Goal: Task Accomplishment & Management: Manage account settings

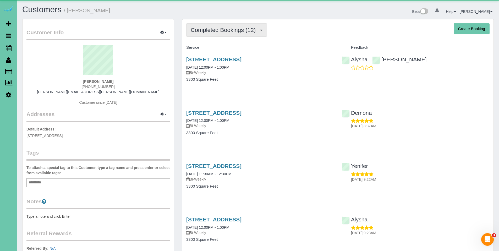
click at [214, 29] on span "Completed Bookings (12)" at bounding box center [225, 30] width 68 height 7
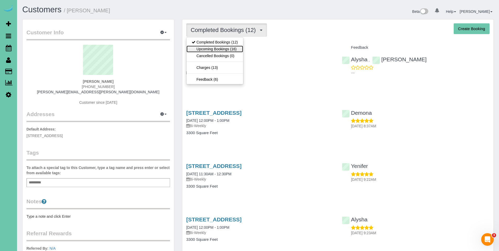
click at [213, 47] on link "Upcoming Bookings (16)" at bounding box center [214, 49] width 57 height 7
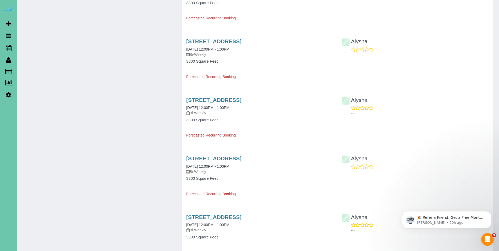
scroll to position [474, 0]
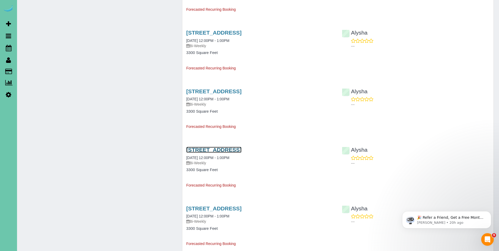
click at [228, 148] on link "5206 Chicago St, Omaha, NE 68132" at bounding box center [213, 150] width 55 height 6
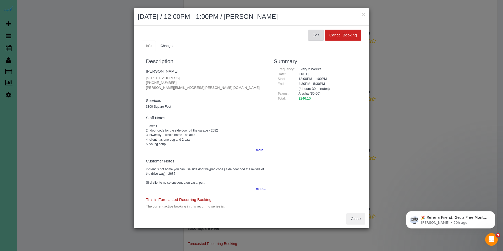
click at [310, 37] on button "Edit" at bounding box center [316, 35] width 16 height 11
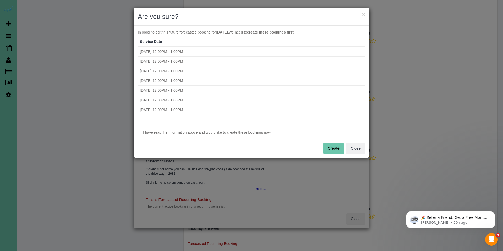
click at [178, 133] on label "I have read the information above and would like to create these bookings now." at bounding box center [251, 132] width 227 height 5
click at [333, 145] on button "Create" at bounding box center [333, 148] width 21 height 11
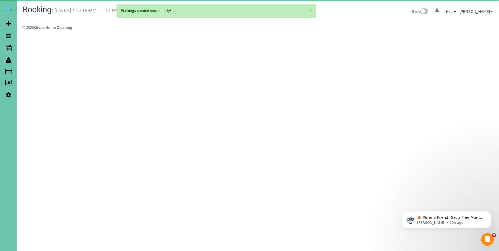
select select "NE"
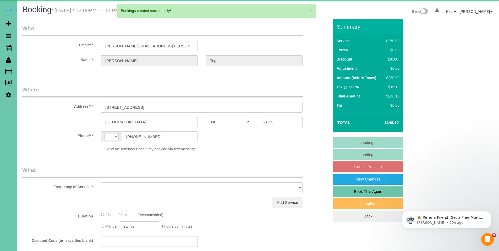
select select "string:[GEOGRAPHIC_DATA]"
select select "object:2003"
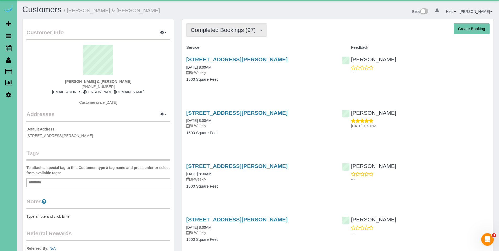
click at [222, 32] on span "Completed Bookings (97)" at bounding box center [225, 30] width 68 height 7
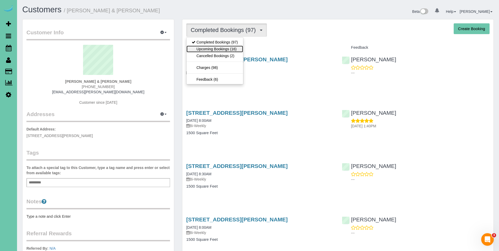
click at [221, 46] on link "Upcoming Bookings (16)" at bounding box center [214, 49] width 57 height 7
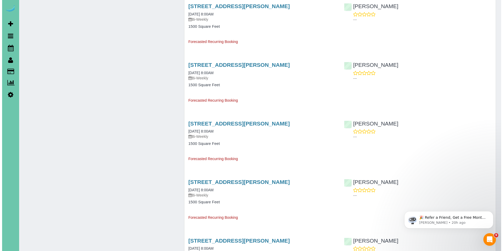
scroll to position [445, 0]
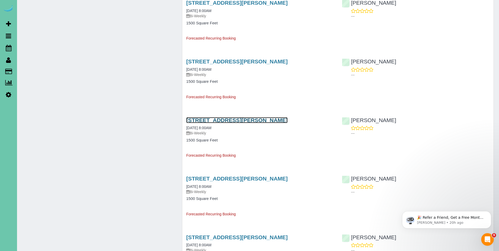
click at [215, 123] on link "5610 Nicholas Street, Omaha, NE 68132" at bounding box center [236, 120] width 101 height 6
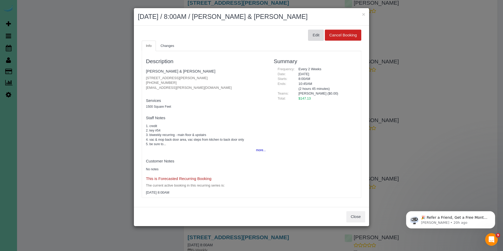
click at [310, 36] on button "Edit" at bounding box center [316, 35] width 16 height 11
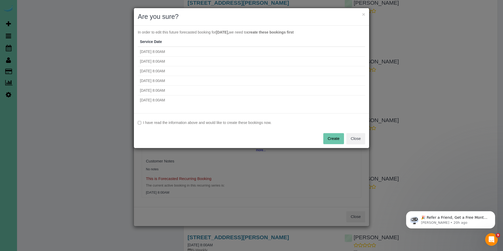
click at [335, 136] on button "Create" at bounding box center [333, 138] width 21 height 11
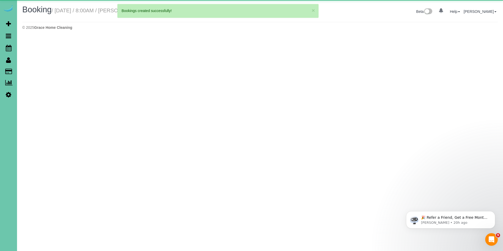
select select "NE"
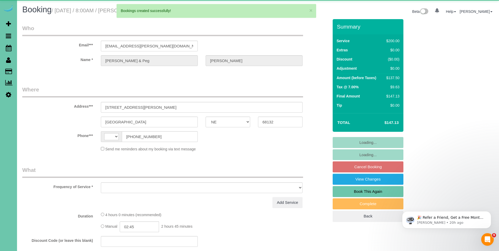
select select "string:US"
select select "object:2342"
select select "string:fspay-8a8bd9f2-0c95-4f25-8c29-c2f0819945ff"
select select "object:2429"
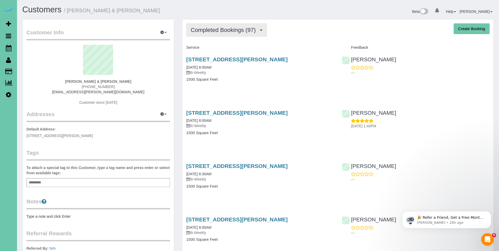
click at [220, 32] on span "Completed Bookings (97)" at bounding box center [225, 30] width 68 height 7
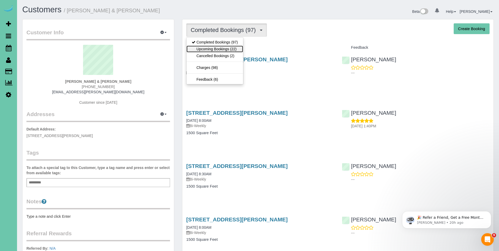
click at [216, 48] on link "Upcoming Bookings (22)" at bounding box center [214, 49] width 57 height 7
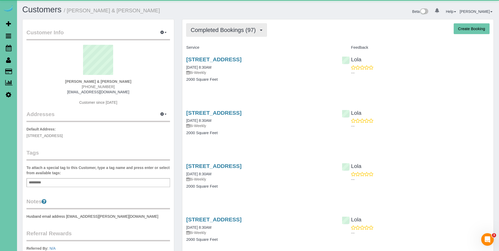
click at [235, 30] on span "Completed Bookings (97)" at bounding box center [225, 30] width 68 height 7
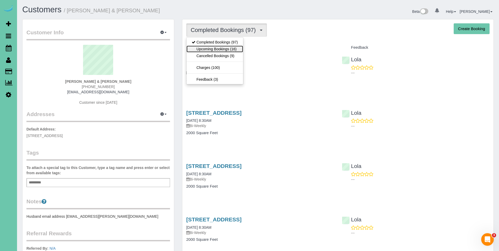
click at [210, 46] on link "Upcoming Bookings (16)" at bounding box center [214, 49] width 57 height 7
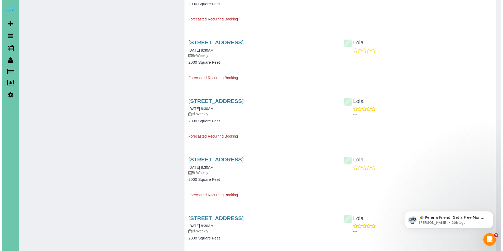
scroll to position [467, 0]
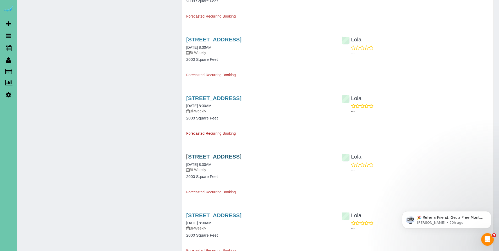
click at [226, 158] on link "17230 Pine Street, Omaha, NE 68130" at bounding box center [213, 156] width 55 height 6
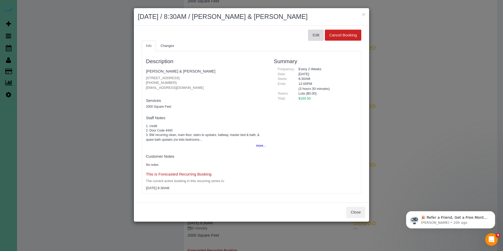
click at [318, 34] on button "Edit" at bounding box center [316, 35] width 16 height 11
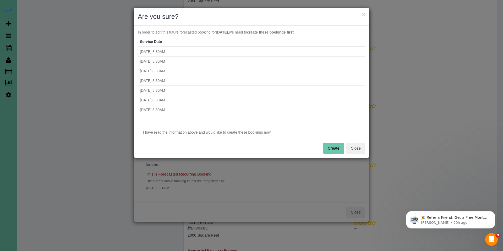
click at [170, 129] on div "I have read the information above and would like to create these bookings now. …" at bounding box center [251, 140] width 235 height 35
click at [170, 131] on label "I have read the information above and would like to create these bookings now." at bounding box center [251, 132] width 227 height 5
click at [337, 152] on button "Create" at bounding box center [333, 148] width 21 height 11
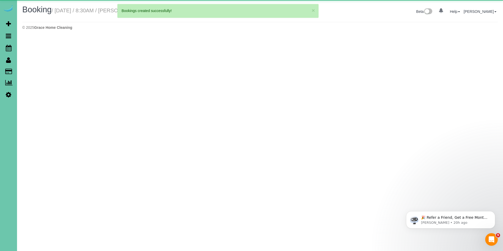
select select "NE"
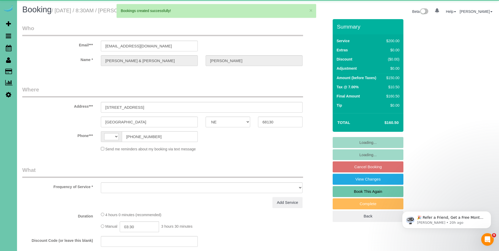
select select "string:[GEOGRAPHIC_DATA]"
select select "object:2389"
select select "string:fspay-d06eadaa-af83-442f-b6f1-9b7dbb2bd761"
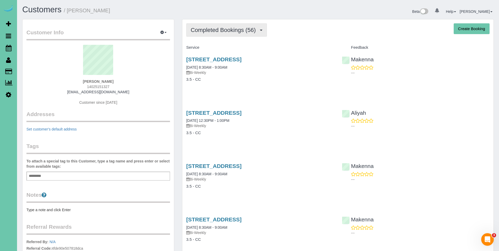
click at [229, 30] on span "Completed Bookings (56)" at bounding box center [225, 30] width 68 height 7
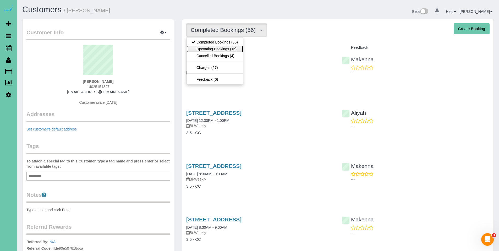
click at [217, 49] on link "Upcoming Bookings (16)" at bounding box center [214, 49] width 57 height 7
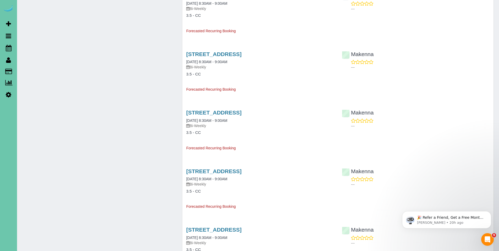
scroll to position [523, 0]
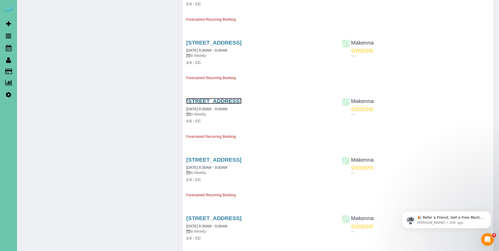
click at [224, 101] on link "1921 S 214 Ave, Elkhorn, NE 68022" at bounding box center [213, 101] width 55 height 6
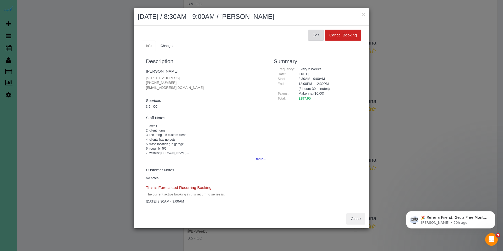
click at [319, 32] on button "Edit" at bounding box center [316, 35] width 16 height 11
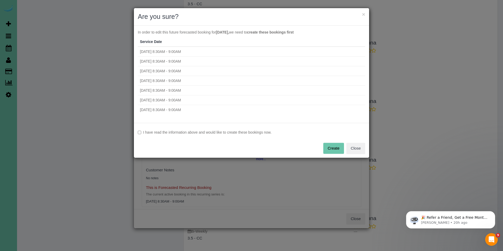
click at [168, 134] on label "I have read the information above and would like to create these bookings now." at bounding box center [251, 132] width 227 height 5
click button "Create"
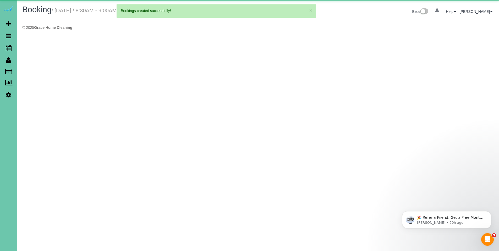
select select "NE"
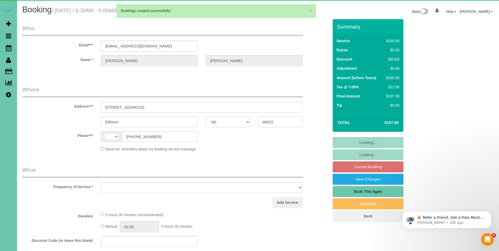
select select "string:US"
select select "object:2368"
select select "string:fspay-106c76d3-0bc7-4743-89a1-416b6296b55d"
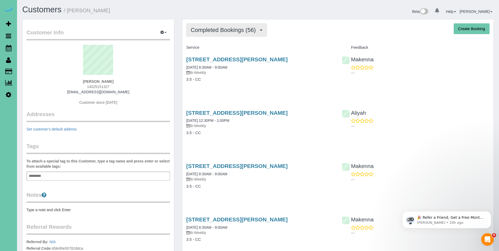
click button "Completed Bookings (56)"
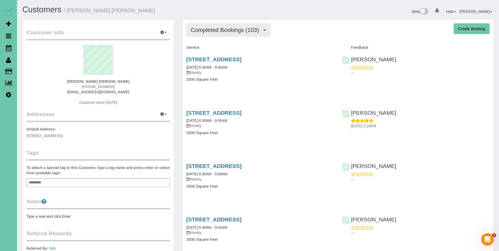
click at [216, 34] on button "Completed Bookings (103)" at bounding box center [228, 29] width 84 height 13
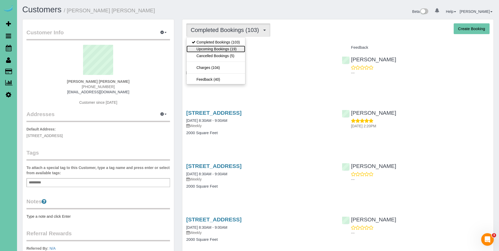
click at [217, 49] on link "Upcoming Bookings (19)" at bounding box center [215, 49] width 59 height 7
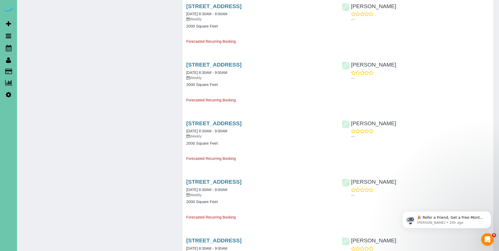
scroll to position [905, 0]
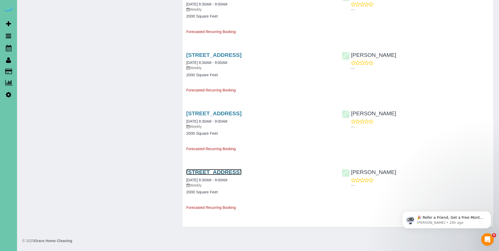
click at [233, 173] on link "[STREET_ADDRESS]" at bounding box center [213, 172] width 55 height 6
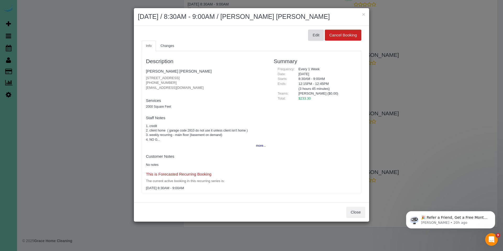
click at [315, 34] on button "Edit" at bounding box center [316, 35] width 16 height 11
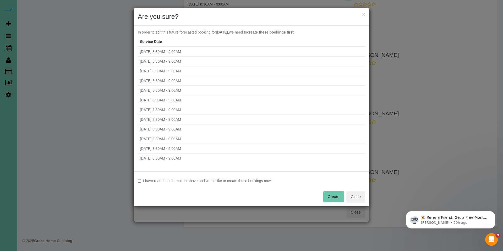
click at [215, 183] on label "I have read the information above and would like to create these bookings now." at bounding box center [251, 180] width 227 height 5
click at [333, 194] on button "Create" at bounding box center [333, 196] width 21 height 11
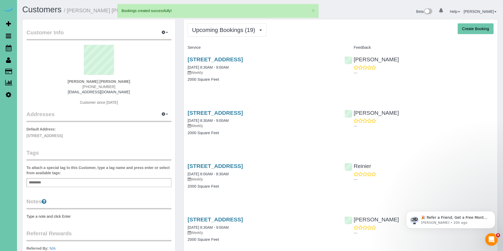
select select "NE"
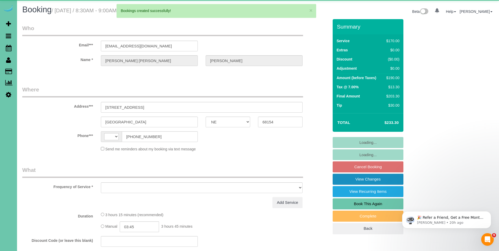
select select "string:[GEOGRAPHIC_DATA]"
select select "string:fspay-b60f879f-c94d-43f6-b514-7873ba8047dd"
select select "object:2563"
select select "number:35"
select select "number:43"
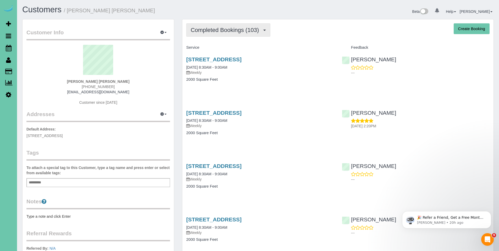
click at [234, 26] on button "Completed Bookings (103)" at bounding box center [228, 29] width 84 height 13
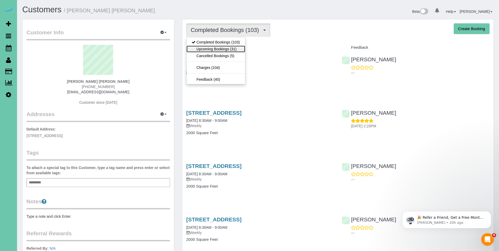
click at [219, 50] on link "Upcoming Bookings (31)" at bounding box center [215, 49] width 59 height 7
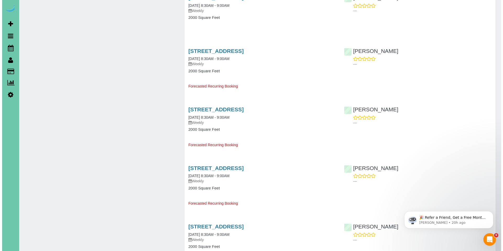
scroll to position [1078, 0]
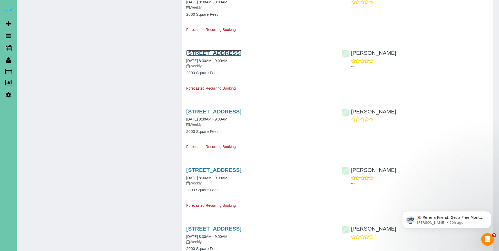
click at [220, 51] on link "[STREET_ADDRESS]" at bounding box center [213, 53] width 55 height 6
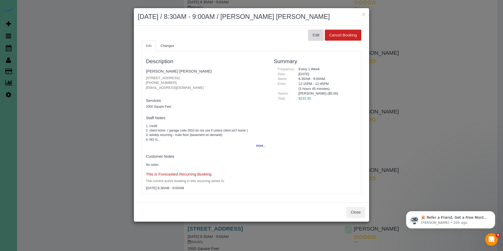
click at [310, 37] on button "Edit" at bounding box center [316, 35] width 16 height 11
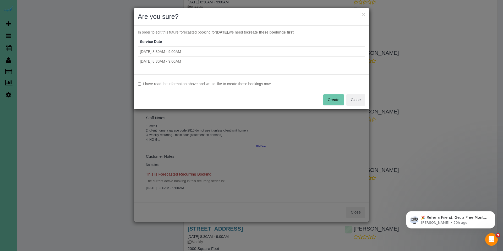
click at [229, 84] on label "I have read the information above and would like to create these bookings now." at bounding box center [251, 83] width 227 height 5
click at [329, 98] on button "Create" at bounding box center [333, 99] width 21 height 11
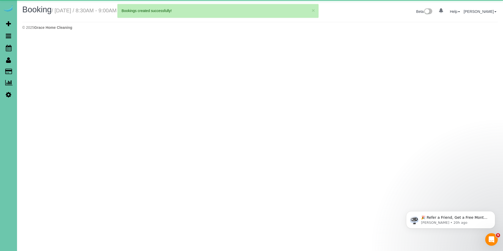
select select "NE"
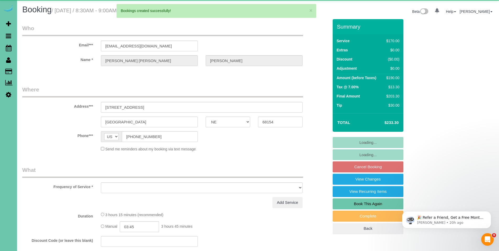
select select "object:5271"
select select "string:fspay-b60f879f-c94d-43f6-b514-7873ba8047dd"
select select "number:35"
select select "number:43"
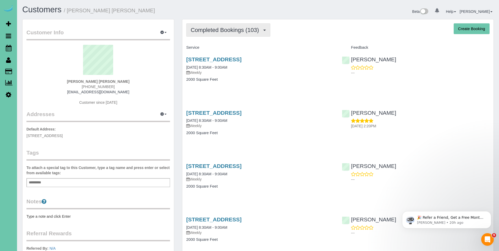
click at [220, 30] on span "Completed Bookings (103)" at bounding box center [226, 30] width 71 height 7
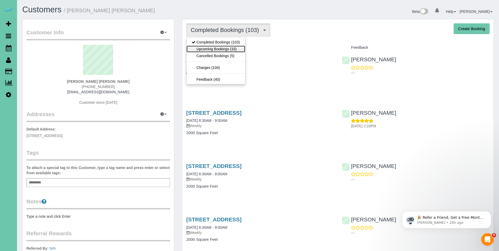
click at [217, 47] on link "Upcoming Bookings (33)" at bounding box center [215, 49] width 59 height 7
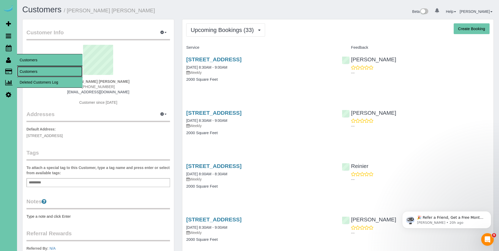
click at [31, 69] on link "Customers" at bounding box center [49, 71] width 65 height 10
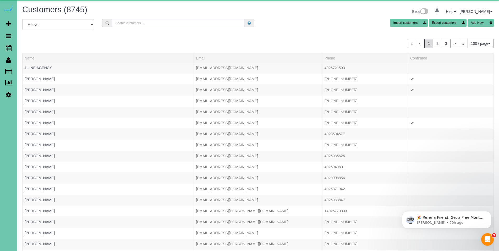
click at [145, 22] on input "text" at bounding box center [178, 23] width 132 height 8
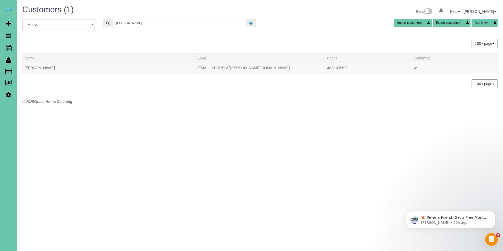
drag, startPoint x: 146, startPoint y: 23, endPoint x: 99, endPoint y: 20, distance: 47.0
click at [99, 20] on div "jean s" at bounding box center [179, 23] width 161 height 8
type input "jean s"
click at [27, 48] on span "Scheduler" at bounding box center [49, 48] width 65 height 12
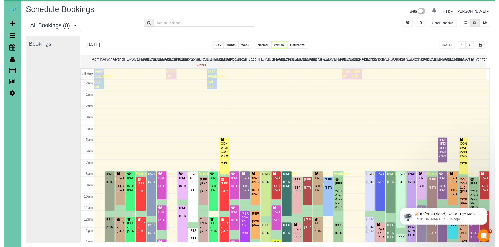
scroll to position [69, 0]
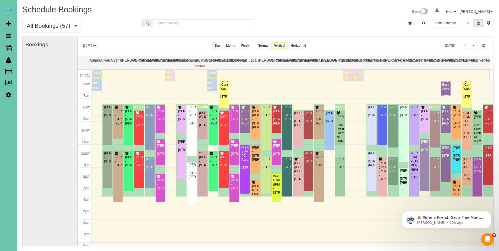
click at [485, 47] on span "button" at bounding box center [483, 45] width 3 height 3
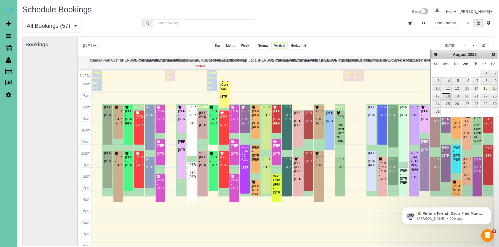
click at [449, 98] on link "18" at bounding box center [446, 96] width 10 height 7
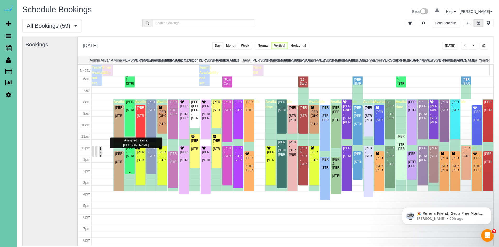
click at [132, 158] on div "Jean Cully - 711 N 92nd Court #401, Omaha, NE 68114" at bounding box center [130, 152] width 8 height 12
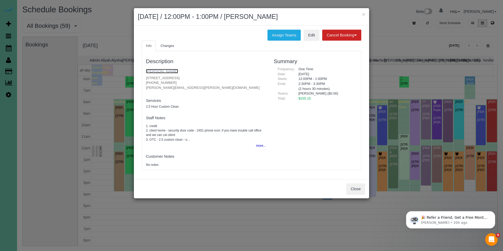
click at [159, 72] on link "Jean Cully" at bounding box center [162, 71] width 32 height 4
click at [364, 14] on button "×" at bounding box center [363, 14] width 3 height 5
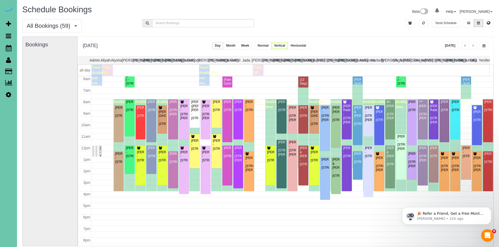
click at [476, 46] on button "button" at bounding box center [473, 46] width 8 height 8
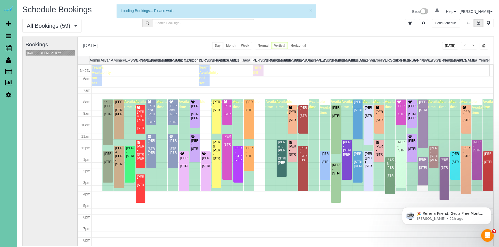
click at [476, 46] on button "button" at bounding box center [473, 46] width 8 height 8
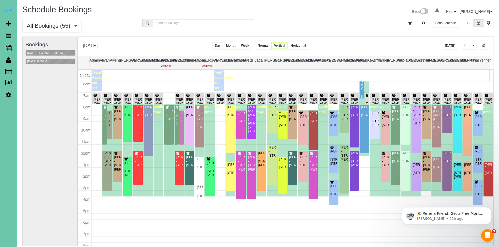
click at [453, 47] on button "Today" at bounding box center [450, 46] width 16 height 8
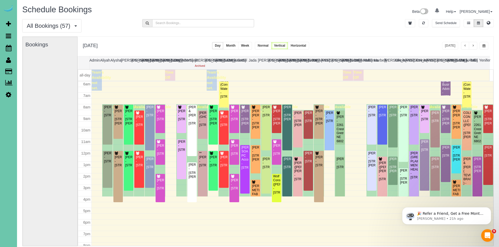
click at [486, 46] on button "button" at bounding box center [483, 46] width 9 height 8
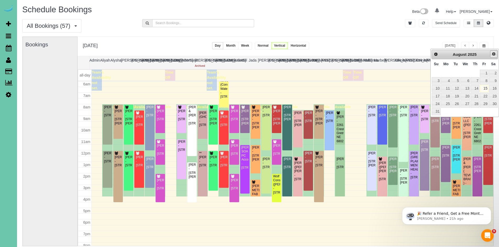
click at [494, 56] on link "Next" at bounding box center [493, 53] width 7 height 7
click at [457, 73] on link "2" at bounding box center [455, 73] width 8 height 7
type input "**********"
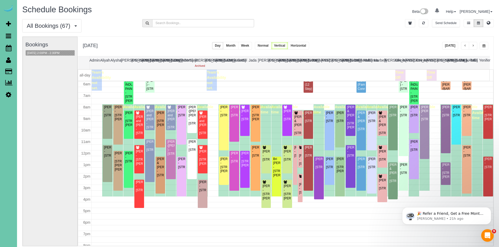
click at [196, 17] on div "Schedule Bookings Beta 0 Your Notifications You have 0 alerts Help Help Docs Ta…" at bounding box center [257, 12] width 479 height 14
click at [197, 20] on input "text" at bounding box center [203, 23] width 102 height 8
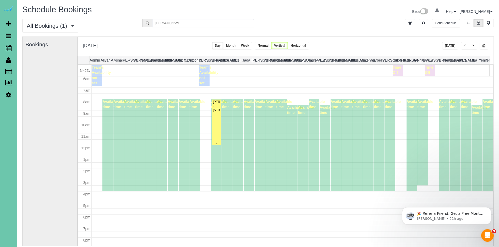
click at [216, 112] on div "Cindy Randall - 21516 Chancellor Rd, Elkhorn, NE 68022" at bounding box center [217, 106] width 8 height 12
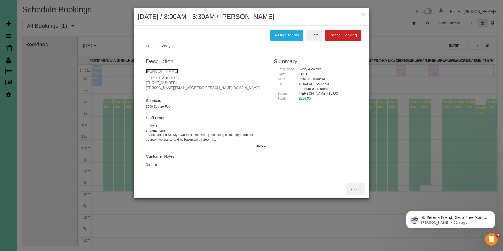
click at [160, 73] on link "Cindy Randall" at bounding box center [162, 71] width 32 height 4
click at [0, 0] on body "× September 02, 2025 / 8:00AM - 8:30AM / Cindy Randall Assign Teams Edit Cancel…" at bounding box center [251, 125] width 503 height 251
click at [363, 15] on button "×" at bounding box center [363, 14] width 3 height 5
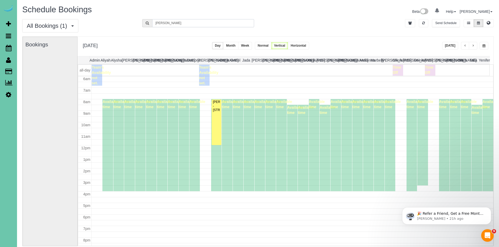
click at [192, 25] on input "cindy" at bounding box center [203, 23] width 102 height 8
type input "c"
click at [423, 21] on icon "button" at bounding box center [423, 22] width 3 height 3
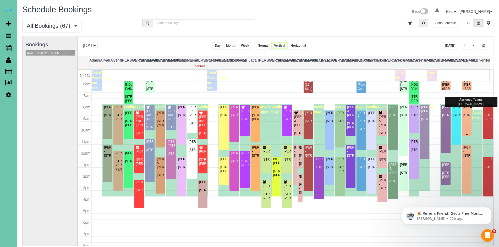
click at [465, 113] on div "Flora Tiedt - 2568 S 125th Ave, Omaha, NE 68144" at bounding box center [466, 111] width 7 height 12
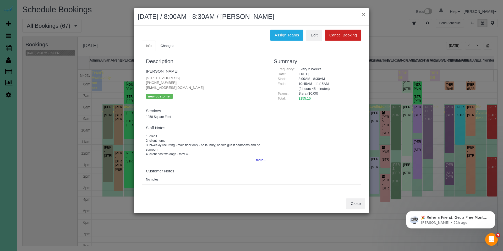
click at [364, 14] on button "×" at bounding box center [363, 14] width 3 height 5
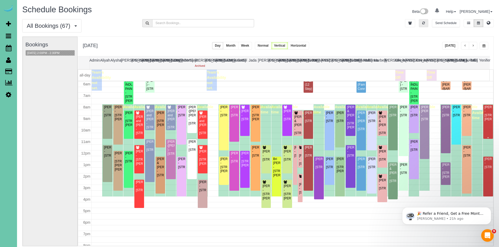
click at [484, 116] on div "Bobbie Allgood - 17217 Shirley Street, Omaha, NE 68130" at bounding box center [488, 113] width 8 height 16
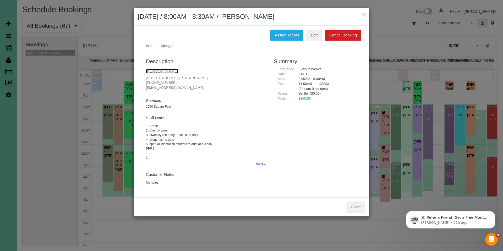
click at [155, 72] on link "Bobbie Allgood" at bounding box center [162, 71] width 32 height 4
click at [363, 14] on button "×" at bounding box center [363, 14] width 3 height 5
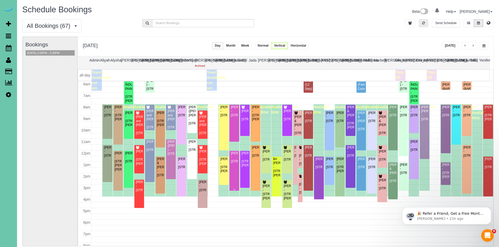
click at [234, 163] on div "Ayesha Cooray - 9328 Park View Blvd, La Vista, NE 68128" at bounding box center [233, 157] width 7 height 12
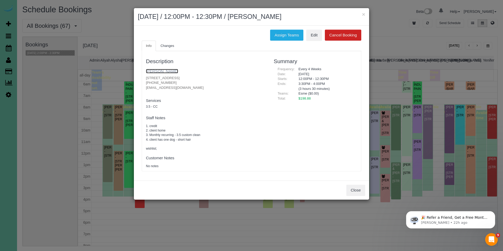
click at [157, 70] on link "Ayesha Cooray" at bounding box center [162, 71] width 32 height 4
click at [365, 13] on div "× September 02, 2025 / 12:00PM - 12:30PM / Ayesha Cooray" at bounding box center [251, 17] width 235 height 18
click at [362, 16] on button "×" at bounding box center [363, 14] width 3 height 5
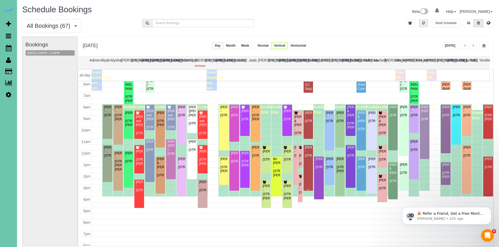
click at [307, 153] on div "Bill Dudley - 1002 Park Ave, Omaha, NE 68105" at bounding box center [307, 152] width 7 height 12
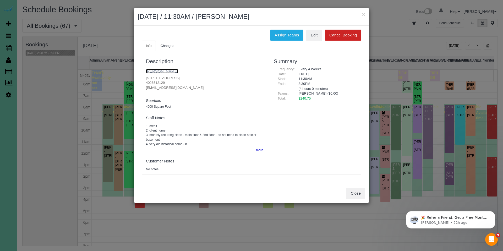
click at [162, 69] on link "Bill Dudley" at bounding box center [162, 71] width 32 height 4
click at [363, 14] on button "×" at bounding box center [363, 14] width 3 height 5
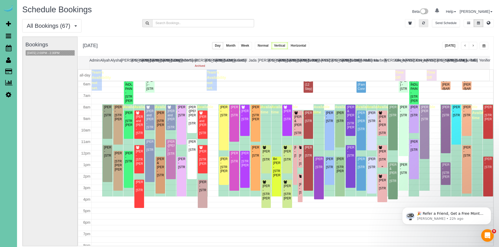
click at [380, 156] on div "Blake Uhlenhake - 9915 S 181st Street, Omaha, NE 68136" at bounding box center [381, 155] width 7 height 12
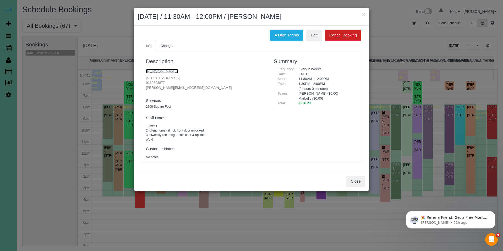
click at [164, 73] on link "Blake Uhlenhake" at bounding box center [162, 71] width 32 height 4
click at [362, 15] on button "×" at bounding box center [363, 14] width 3 height 5
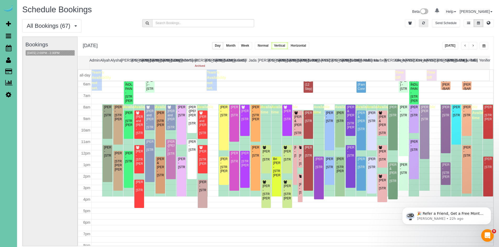
click at [276, 173] on div "Bri Kloewer - 18658 Schofield Drive, Omaha, NE 68136" at bounding box center [276, 167] width 7 height 20
click at [276, 173] on body "0 Beta Your Notifications You have 0 alerts Add Booking Bookings Active Booking…" at bounding box center [249, 123] width 499 height 247
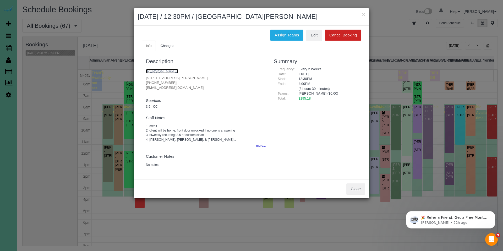
click at [161, 73] on link "Bri Kloewer" at bounding box center [162, 71] width 32 height 4
click at [365, 15] on button "×" at bounding box center [363, 14] width 3 height 5
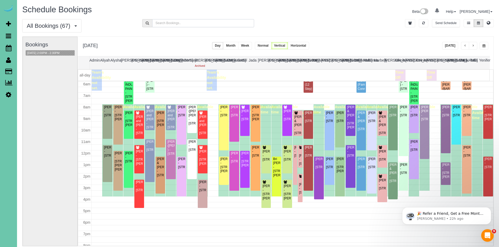
click at [198, 25] on input "text" at bounding box center [203, 23] width 102 height 8
type input "camr"
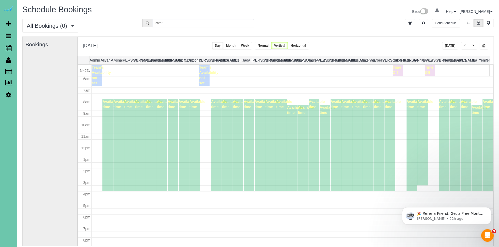
drag, startPoint x: 197, startPoint y: 26, endPoint x: 146, endPoint y: 26, distance: 51.1
click at [146, 26] on form "camr" at bounding box center [198, 23] width 112 height 8
drag, startPoint x: 168, startPoint y: 22, endPoint x: 141, endPoint y: 21, distance: 27.0
click at [141, 21] on div "camr" at bounding box center [198, 23] width 120 height 8
click at [423, 24] on icon "button" at bounding box center [423, 22] width 3 height 3
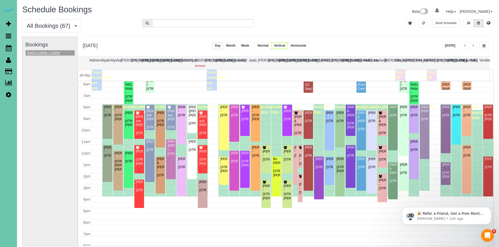
click at [41, 55] on button "09/02/2025 2:00PM - 2:30PM" at bounding box center [43, 52] width 35 height 5
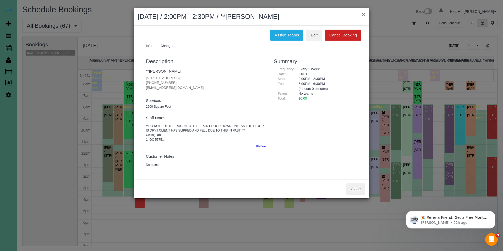
click at [363, 15] on button "×" at bounding box center [363, 14] width 3 height 5
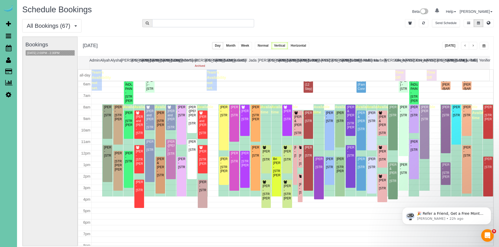
click at [185, 23] on input "text" at bounding box center [203, 23] width 102 height 8
type input "walker"
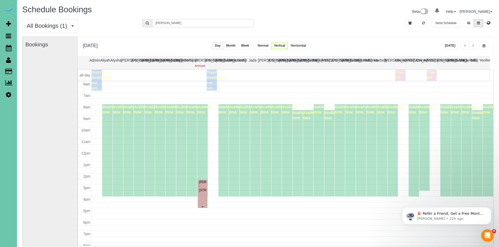
click at [204, 188] on div "Cameron Walker - 11103 M Street; Apt #308, Omaha, NE 68137" at bounding box center [202, 186] width 7 height 12
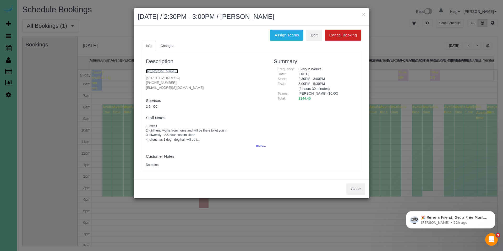
click at [167, 70] on link "Cameron Walker" at bounding box center [162, 71] width 32 height 4
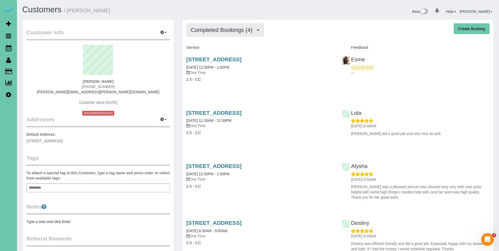
click at [214, 32] on span "Completed Bookings (4)" at bounding box center [223, 30] width 64 height 7
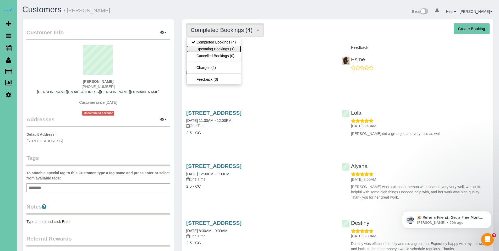
click at [212, 48] on link "Upcoming Bookings (1)" at bounding box center [213, 49] width 54 height 7
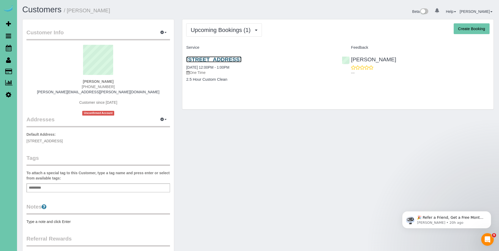
click at [232, 57] on link "[STREET_ADDRESS]" at bounding box center [213, 59] width 55 height 6
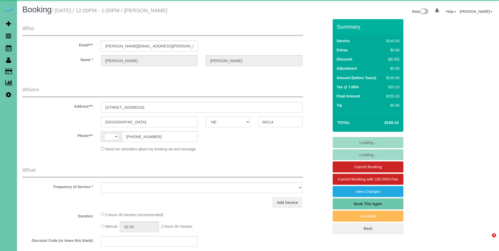
select select "NE"
select select "string:[GEOGRAPHIC_DATA]"
select select "object:694"
select select "string:fspay-b520df95-8be6-412c-9922-844246145b06"
select select "number:35"
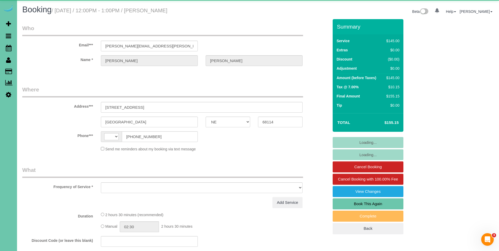
select select "number:41"
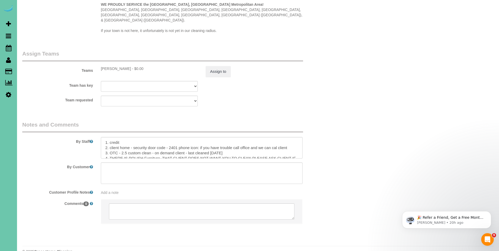
scroll to position [505, 0]
click at [293, 137] on textarea at bounding box center [202, 147] width 202 height 21
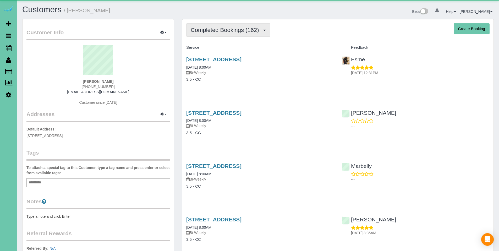
click at [220, 32] on span "Completed Bookings (162)" at bounding box center [226, 30] width 71 height 7
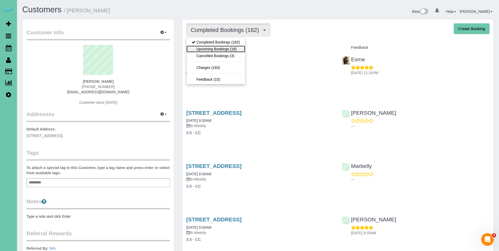
click at [217, 48] on link "Upcoming Bookings (18)" at bounding box center [215, 49] width 59 height 7
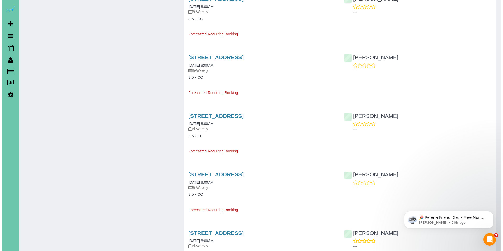
scroll to position [510, 0]
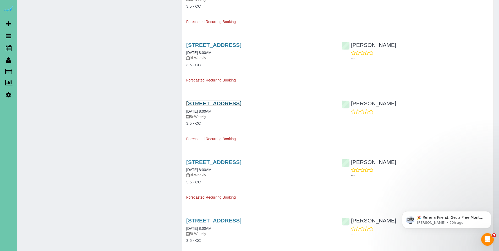
click at [231, 106] on link "1142 N 66th Street, Omaha, NE 68132" at bounding box center [213, 103] width 55 height 6
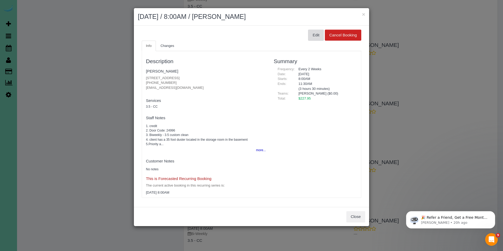
click at [317, 31] on button "Edit" at bounding box center [316, 35] width 16 height 11
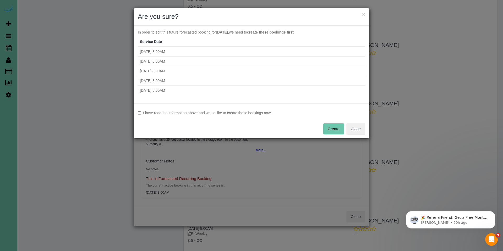
click at [252, 114] on label "I have read the information above and would like to create these bookings now." at bounding box center [251, 112] width 227 height 5
click at [337, 130] on button "Create" at bounding box center [333, 128] width 21 height 11
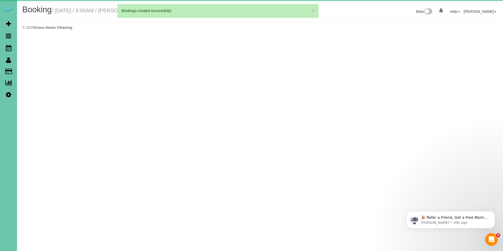
select select "NE"
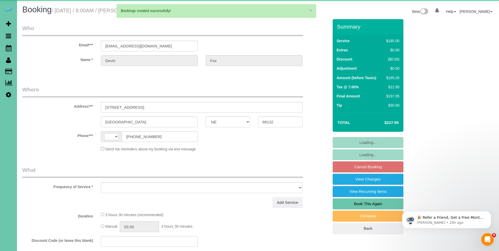
select select "string:US"
select select "object:2452"
select select "string:fspay-3accb89b-d2dd-42d5-9759-57bda54188af"
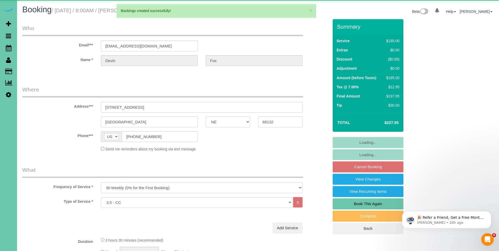
select select "object:2525"
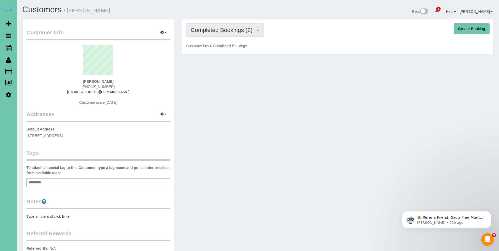
click at [226, 35] on button "Completed Bookings (2)" at bounding box center [224, 29] width 77 height 13
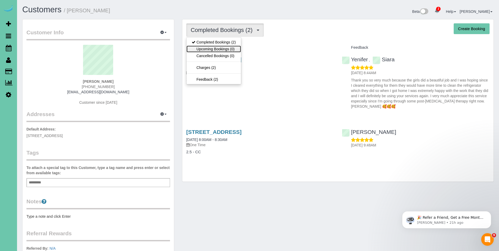
click at [222, 50] on link "Upcoming Bookings (0)" at bounding box center [213, 49] width 54 height 7
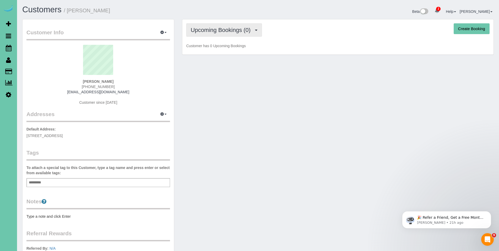
click at [222, 30] on span "Upcoming Bookings (0)" at bounding box center [222, 30] width 63 height 7
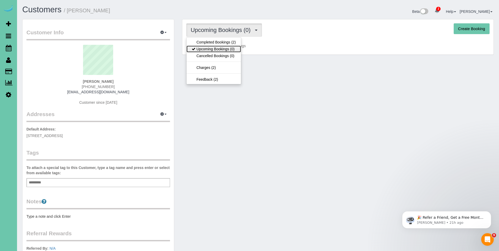
click at [217, 49] on link "Upcoming Bookings (0)" at bounding box center [213, 49] width 54 height 7
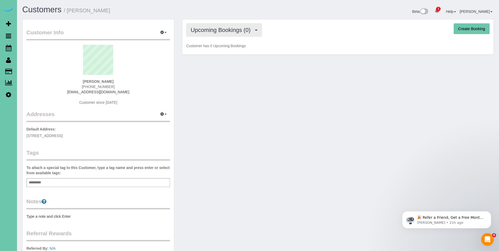
click at [202, 31] on span "Upcoming Bookings (0)" at bounding box center [222, 30] width 63 height 7
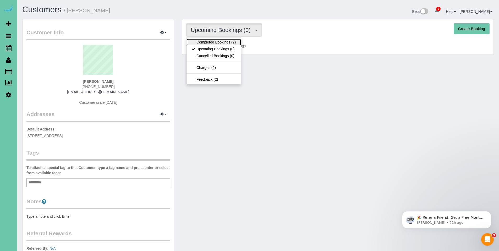
click at [216, 43] on link "Completed Bookings (2)" at bounding box center [213, 42] width 54 height 7
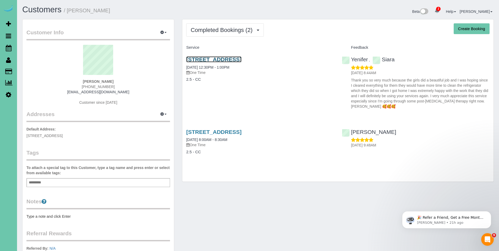
click at [218, 59] on link "[STREET_ADDRESS]" at bounding box center [213, 59] width 55 height 6
click at [222, 60] on link "[STREET_ADDRESS]" at bounding box center [213, 59] width 55 height 6
click at [241, 132] on link "1336 S 121st Plaza #125, Omaha, NE 68144" at bounding box center [213, 132] width 55 height 6
click at [205, 60] on link "12757 Augusta Plaza #305, Omaha, NE 68144" at bounding box center [213, 59] width 55 height 6
click at [0, 0] on body "2 Beta Your Notifications You have 0 alerts × You have 3 to charge for 08/14/20…" at bounding box center [249, 125] width 499 height 251
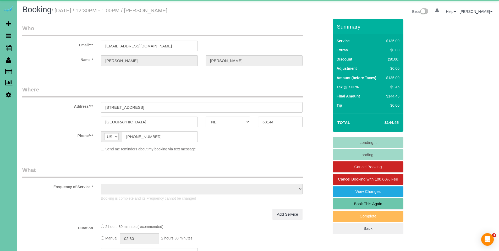
select select "NE"
select select "object:649"
select select "string:fspay-0ce26abd-7477-42f0-8c75-0c9da854e52e"
select select "NE"
select select "object:703"
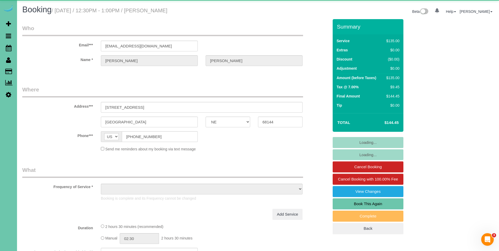
select select "string:fspay-0ce26abd-7477-42f0-8c75-0c9da854e52e"
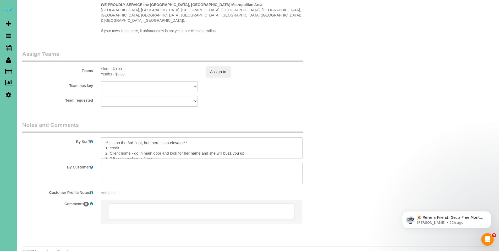
scroll to position [526, 0]
click at [231, 137] on textarea at bounding box center [202, 147] width 202 height 21
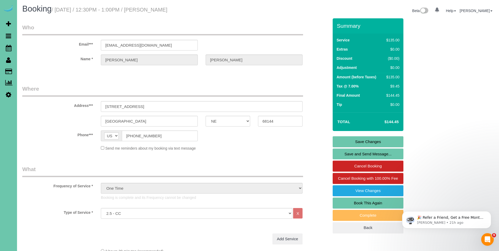
scroll to position [0, 0]
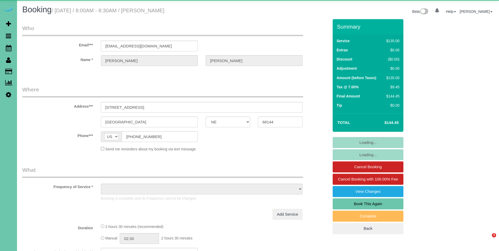
select select "NE"
select select "object:913"
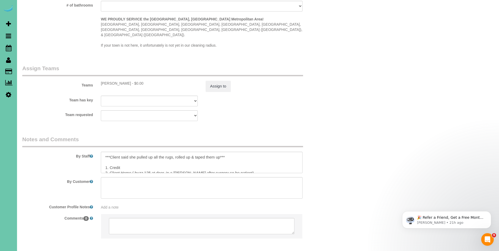
scroll to position [512, 0]
click at [268, 151] on textarea at bounding box center [202, 161] width 202 height 21
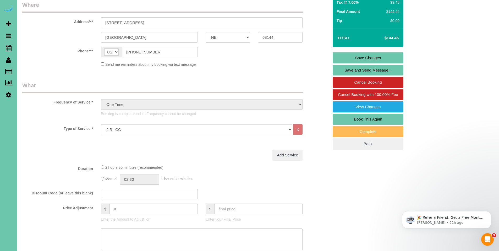
scroll to position [0, 0]
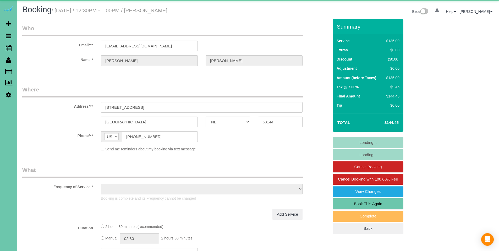
select select "NE"
select select "string:fspay-0ce26abd-7477-42f0-8c75-0c9da854e52e"
select select "object:719"
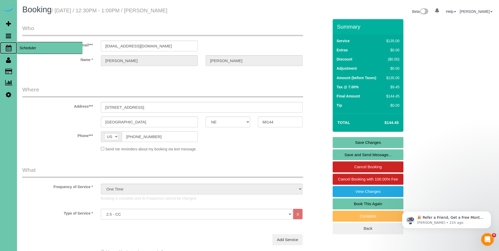
click at [21, 48] on span "Scheduler" at bounding box center [49, 48] width 65 height 12
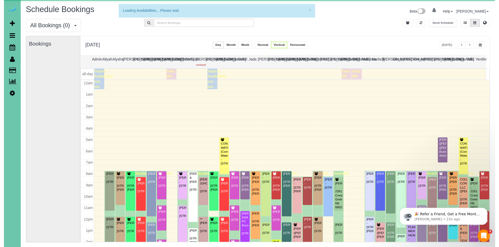
scroll to position [69, 0]
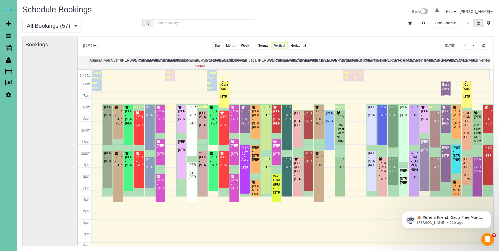
click at [483, 46] on span "button" at bounding box center [483, 45] width 3 height 3
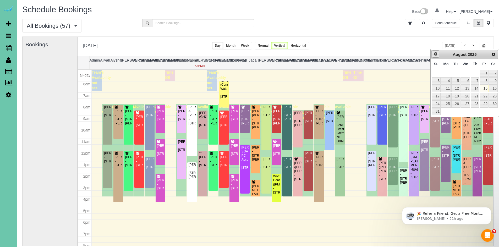
click at [437, 54] on span "Prev" at bounding box center [435, 54] width 4 height 4
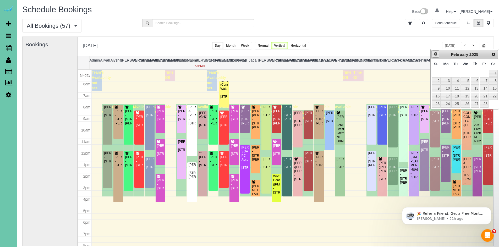
click at [437, 54] on span "Prev" at bounding box center [435, 54] width 4 height 4
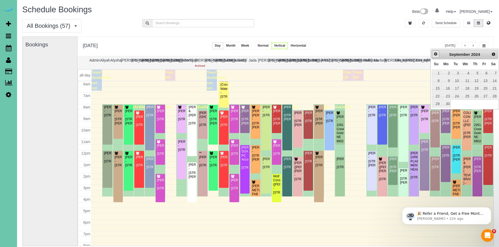
click at [437, 54] on span "Prev" at bounding box center [435, 54] width 4 height 4
click at [493, 54] on span "Next" at bounding box center [493, 54] width 4 height 4
click at [468, 98] on link "25" at bounding box center [465, 96] width 10 height 7
type input "**********"
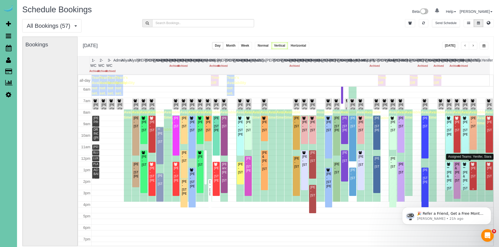
click at [470, 173] on div "[PERSON_NAME] - [STREET_ADDRESS]" at bounding box center [472, 172] width 5 height 12
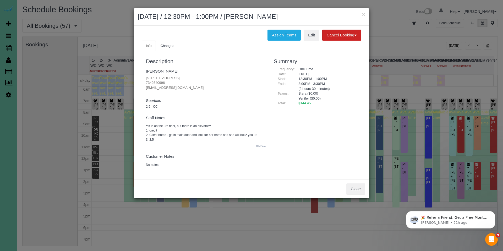
click at [259, 145] on button "more..." at bounding box center [259, 146] width 13 height 8
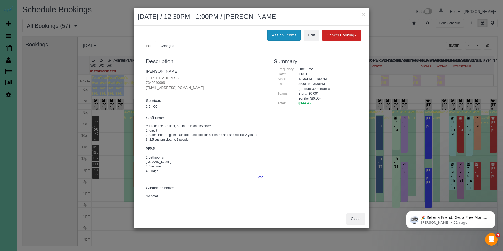
click at [279, 33] on button "Assign Teams" at bounding box center [283, 35] width 33 height 11
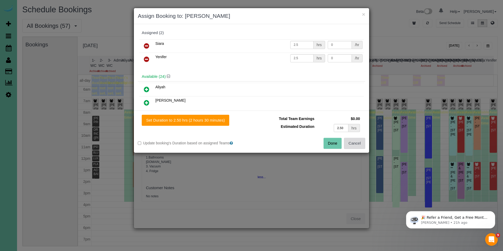
click at [358, 143] on button "Cancel" at bounding box center [354, 143] width 21 height 11
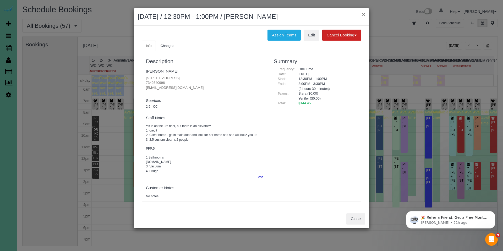
click at [364, 13] on button "×" at bounding box center [363, 14] width 3 height 5
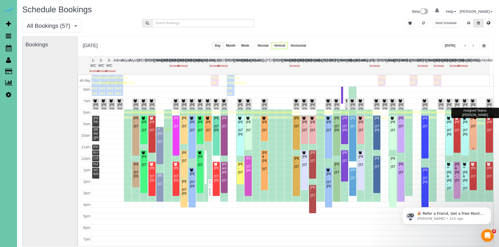
click at [470, 128] on div "[PERSON_NAME] - [STREET_ADDRESS]" at bounding box center [472, 122] width 5 height 12
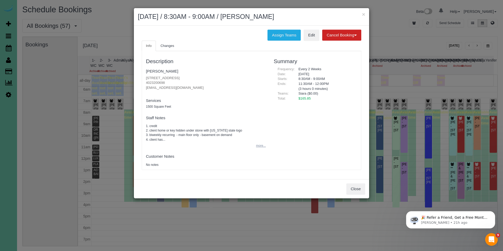
click at [259, 145] on button "more..." at bounding box center [259, 146] width 13 height 8
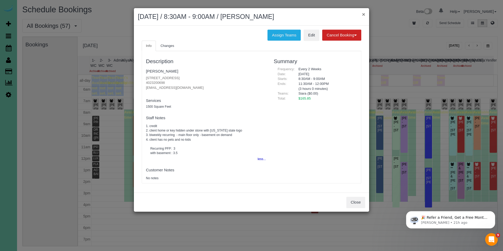
click at [363, 15] on button "×" at bounding box center [363, 14] width 3 height 5
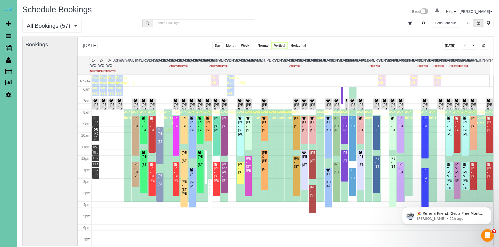
click at [470, 174] on div "Christine Menke - 12757 Augusta Plaza #305, Omaha, NE 68144" at bounding box center [472, 172] width 5 height 12
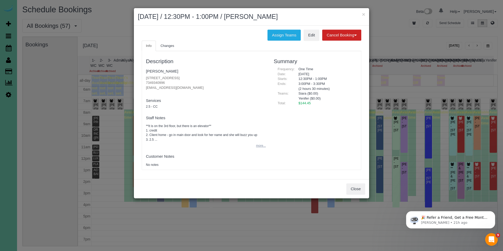
click at [260, 147] on button "more..." at bounding box center [259, 146] width 13 height 8
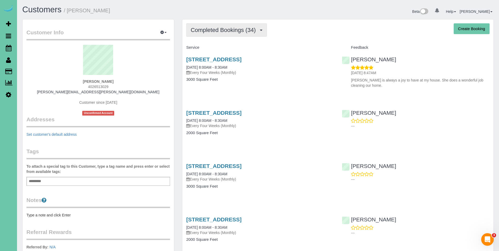
click at [211, 30] on span "Completed Bookings (34)" at bounding box center [225, 30] width 68 height 7
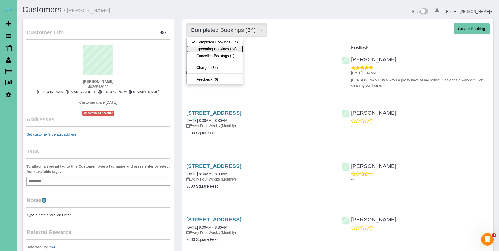
click at [209, 49] on link "Upcoming Bookings (34)" at bounding box center [214, 49] width 57 height 7
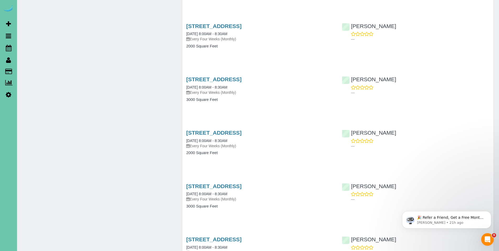
scroll to position [365, 0]
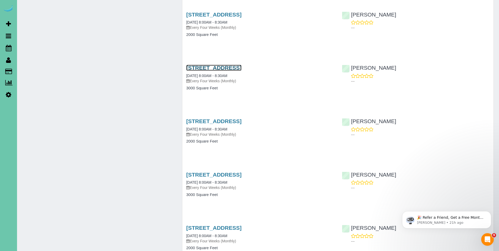
click at [220, 68] on link "21516 Chancellor Rd, Elkhorn, NE 68022" at bounding box center [213, 68] width 55 height 6
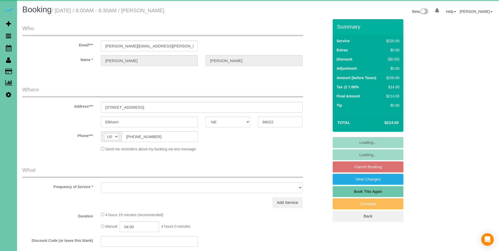
select select "NE"
select select "object:650"
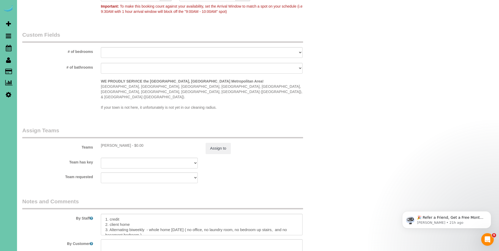
scroll to position [473, 0]
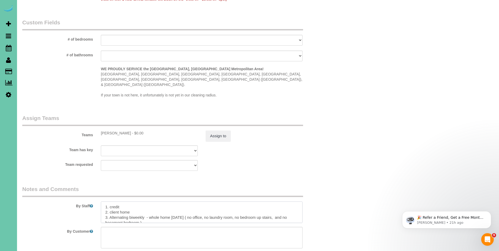
click at [244, 201] on textarea at bounding box center [202, 211] width 202 height 21
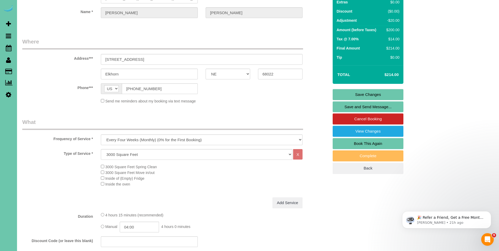
scroll to position [0, 0]
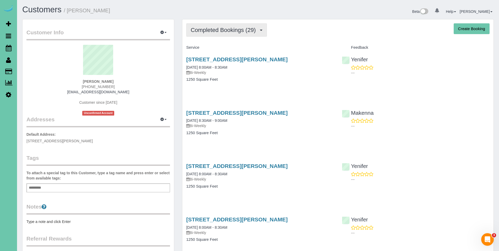
click at [218, 32] on span "Completed Bookings (29)" at bounding box center [225, 30] width 68 height 7
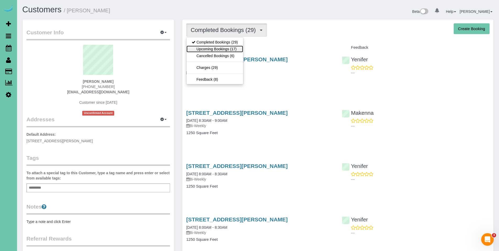
click at [216, 51] on link "Upcoming Bookings (17)" at bounding box center [214, 49] width 57 height 7
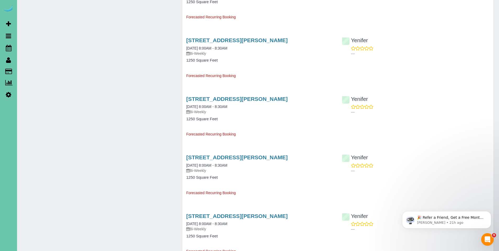
scroll to position [430, 0]
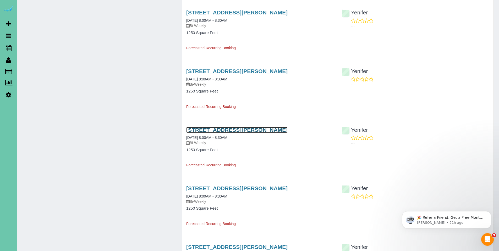
click at [223, 130] on link "17217 Shirley Street, Omaha, NE 68130" at bounding box center [236, 130] width 101 height 6
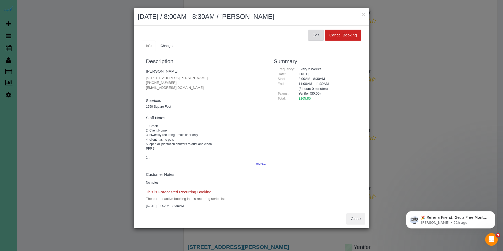
click at [313, 35] on button "Edit" at bounding box center [316, 35] width 16 height 11
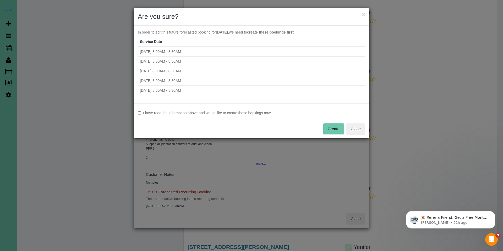
click at [176, 113] on label "I have read the information above and would like to create these bookings now." at bounding box center [251, 112] width 227 height 5
click at [331, 130] on button "Create" at bounding box center [333, 128] width 21 height 11
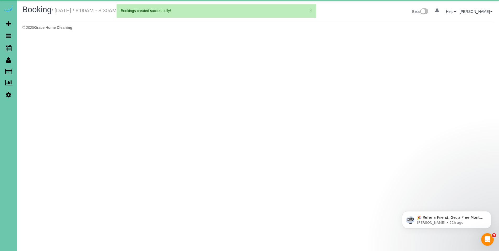
select select "NE"
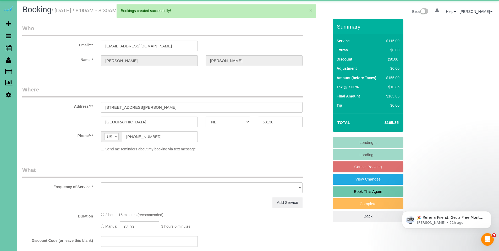
select select "object:2419"
select select "string:fspay-f71c3b70-a79a-4740-9190-9c2f64c8e15f"
select select "number:35"
select select "number:41"
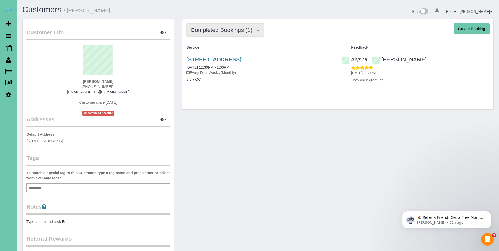
click at [225, 31] on span "Completed Bookings (1)" at bounding box center [223, 30] width 64 height 7
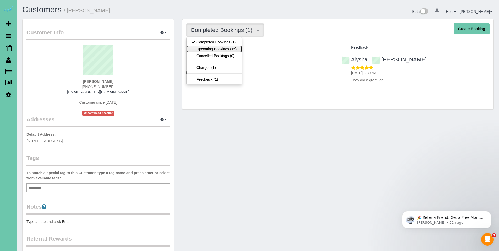
click at [219, 48] on link "Upcoming Bookings (15)" at bounding box center [213, 49] width 55 height 7
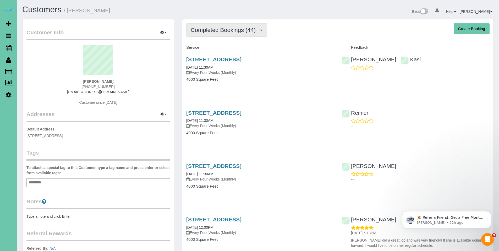
click at [231, 31] on span "Completed Bookings (44)" at bounding box center [225, 30] width 68 height 7
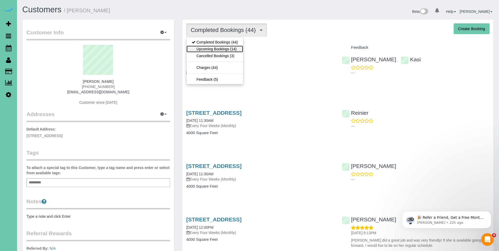
click at [222, 47] on link "Upcoming Bookings (14)" at bounding box center [214, 49] width 57 height 7
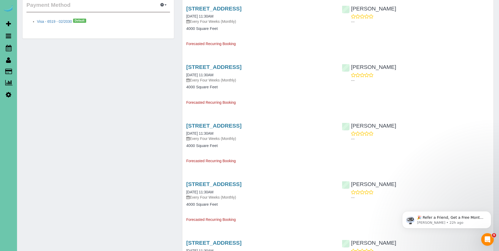
scroll to position [215, 0]
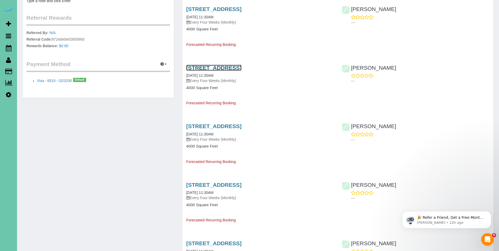
click at [215, 68] on link "1002 Park Ave, Omaha, NE 68105" at bounding box center [213, 68] width 55 height 6
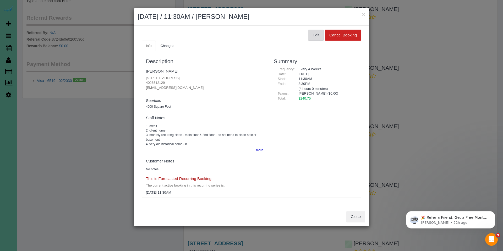
click at [312, 34] on button "Edit" at bounding box center [316, 35] width 16 height 11
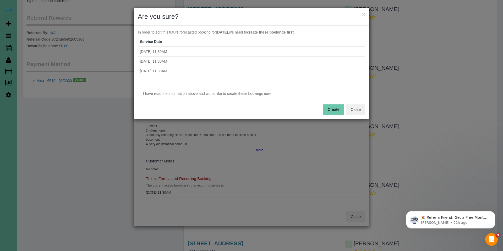
click at [224, 94] on label "I have read the information above and would like to create these bookings now." at bounding box center [251, 93] width 227 height 5
click at [340, 110] on button "Create" at bounding box center [333, 109] width 21 height 11
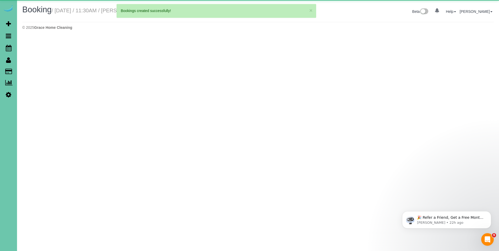
select select "NE"
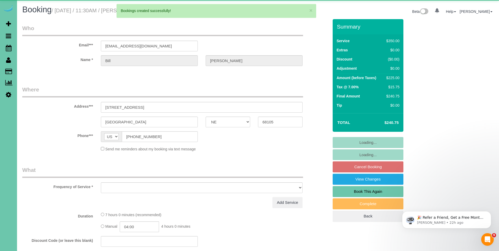
select select "object:2414"
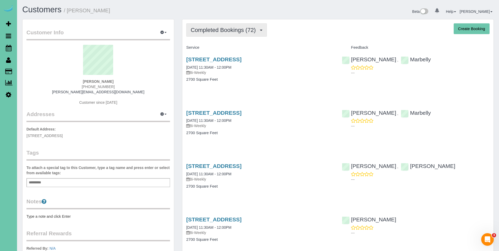
click at [216, 31] on span "Completed Bookings (72)" at bounding box center [225, 30] width 68 height 7
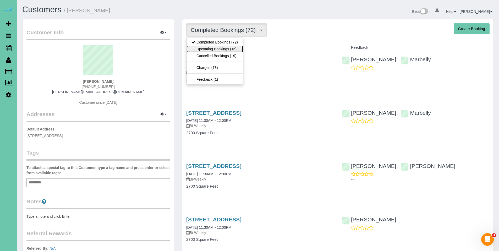
click at [212, 51] on link "Upcoming Bookings (16)" at bounding box center [214, 49] width 57 height 7
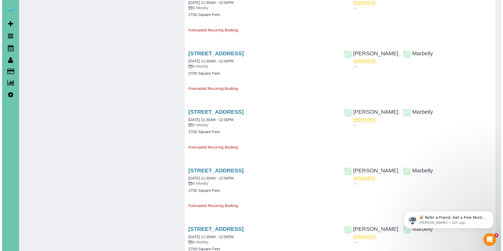
scroll to position [516, 0]
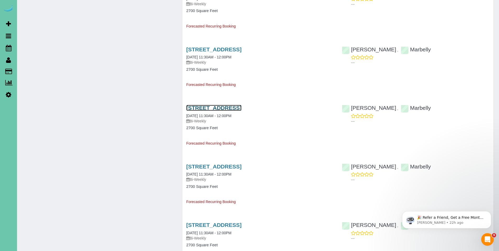
click at [219, 107] on link "9915 S 181st Street, Omaha, NE 68136" at bounding box center [213, 108] width 55 height 6
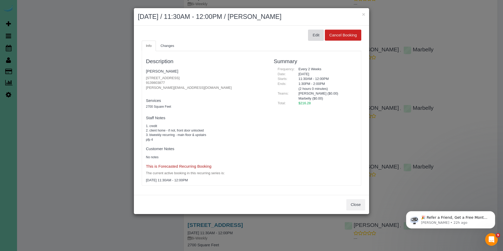
click at [317, 36] on button "Edit" at bounding box center [316, 35] width 16 height 11
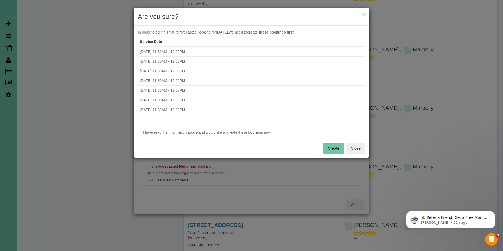
click at [167, 134] on label "I have read the information above and would like to create these bookings now." at bounding box center [251, 132] width 227 height 5
click at [336, 148] on button "Create" at bounding box center [333, 148] width 21 height 11
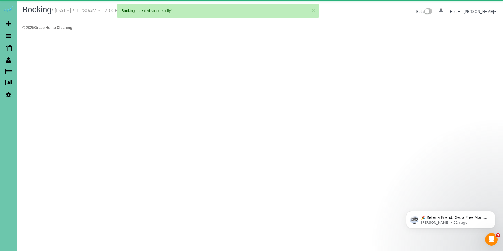
select select "NE"
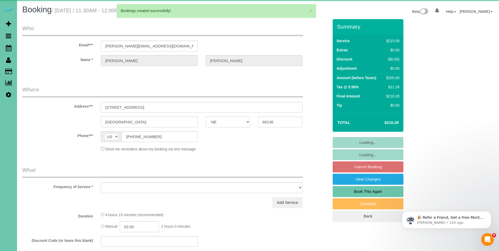
select select "object:2841"
select select "number:37"
select select "number:43"
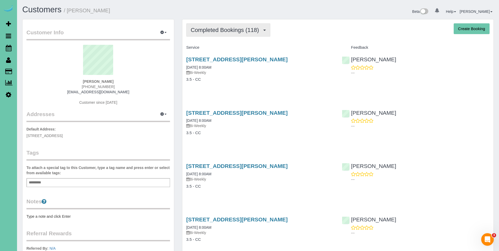
click at [228, 33] on button "Completed Bookings (118)" at bounding box center [228, 29] width 84 height 13
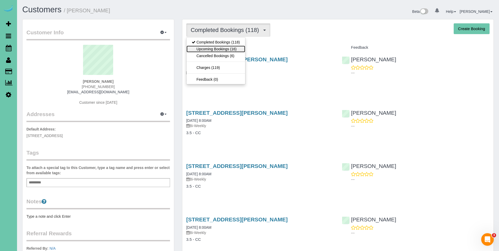
click at [221, 48] on link "Upcoming Bookings (16)" at bounding box center [215, 49] width 59 height 7
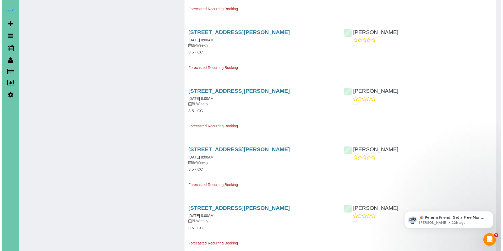
scroll to position [496, 0]
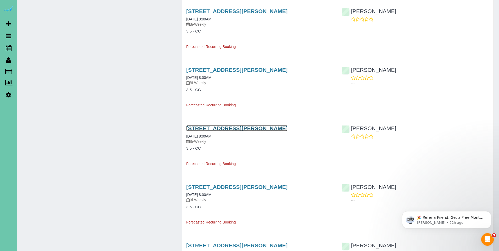
click at [239, 129] on link "[STREET_ADDRESS][PERSON_NAME]" at bounding box center [236, 128] width 101 height 6
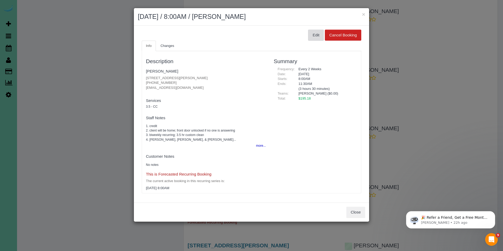
click at [314, 37] on button "Edit" at bounding box center [316, 35] width 16 height 11
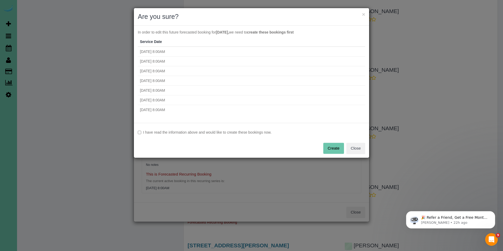
click at [203, 132] on label "I have read the information above and would like to create these bookings now." at bounding box center [251, 132] width 227 height 5
click at [333, 148] on button "Create" at bounding box center [333, 148] width 21 height 11
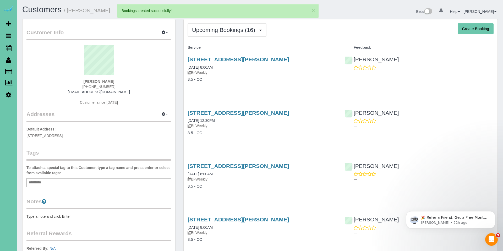
select select "NE"
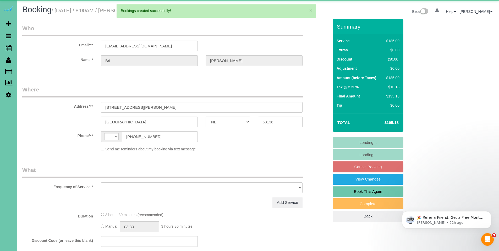
select select "string:[GEOGRAPHIC_DATA]"
select select "object:2096"
select select "string:fspay-7a0ec363-d6c4-4037-b6b3-f2908cef91d5"
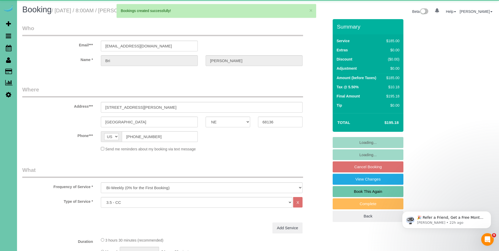
select select "object:2362"
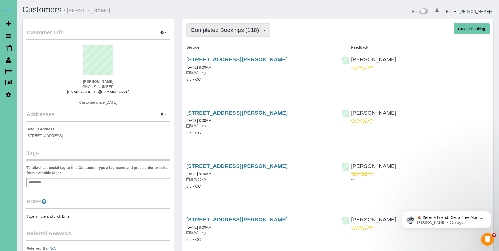
click at [225, 28] on span "Completed Bookings (118)" at bounding box center [226, 30] width 71 height 7
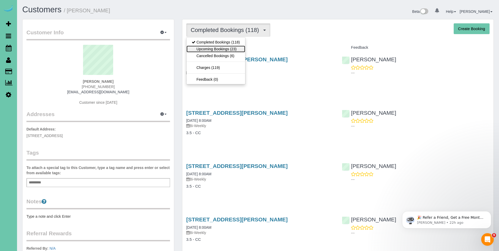
click at [217, 48] on link "Upcoming Bookings (23)" at bounding box center [215, 49] width 59 height 7
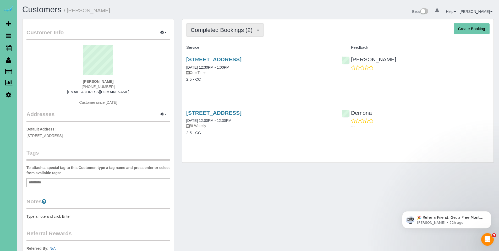
click at [208, 32] on span "Completed Bookings (2)" at bounding box center [223, 30] width 64 height 7
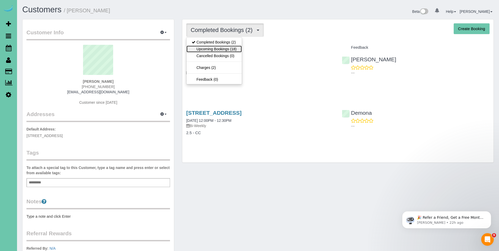
click at [206, 50] on link "Upcoming Bookings (18)" at bounding box center [213, 49] width 55 height 7
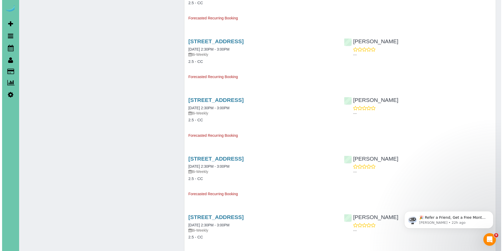
scroll to position [397, 0]
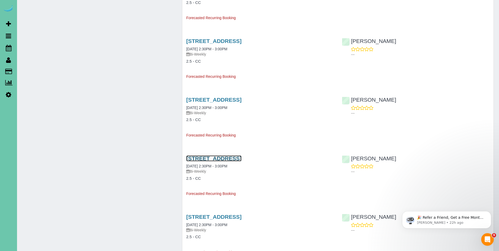
click at [218, 158] on link "[STREET_ADDRESS]" at bounding box center [213, 158] width 55 height 6
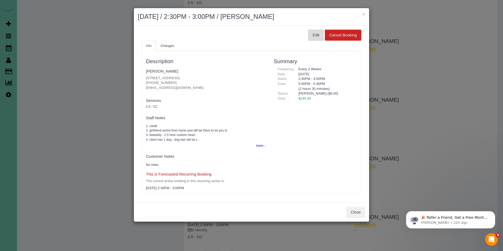
click at [315, 32] on button "Edit" at bounding box center [316, 35] width 16 height 11
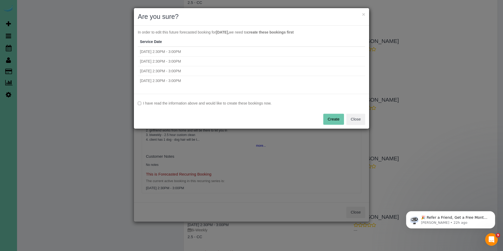
click at [152, 103] on label "I have read the information above and would like to create these bookings now." at bounding box center [251, 103] width 227 height 5
click at [332, 117] on button "Create" at bounding box center [333, 119] width 21 height 11
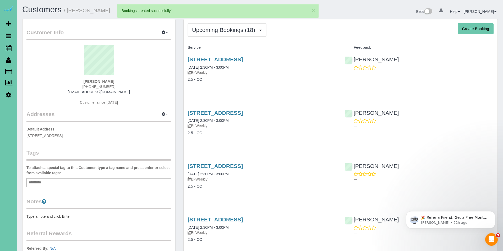
select select "NE"
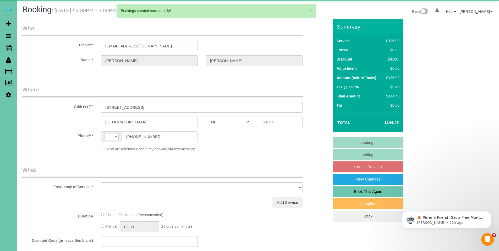
select select "string:[GEOGRAPHIC_DATA]"
select select "object:1578"
select select "string:fspay-4c5901aa-c8dd-43f5-b9fe-9e839de7aa40"
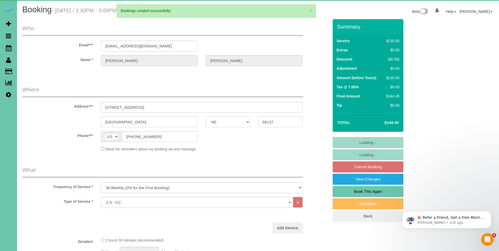
select select "object:1597"
select select "number:35"
select select "number:41"
